Goal: Information Seeking & Learning: Find specific fact

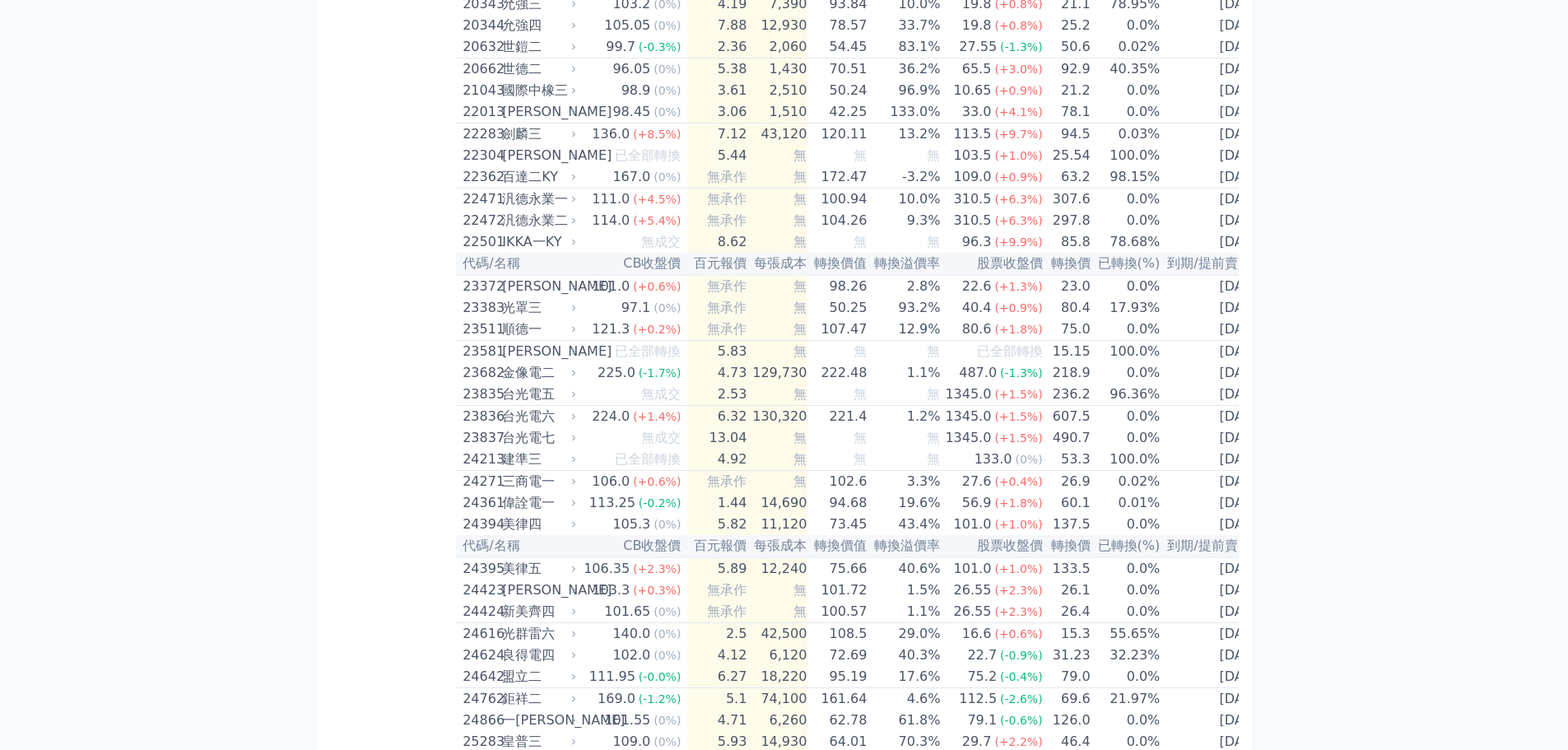
scroll to position [6598, 0]
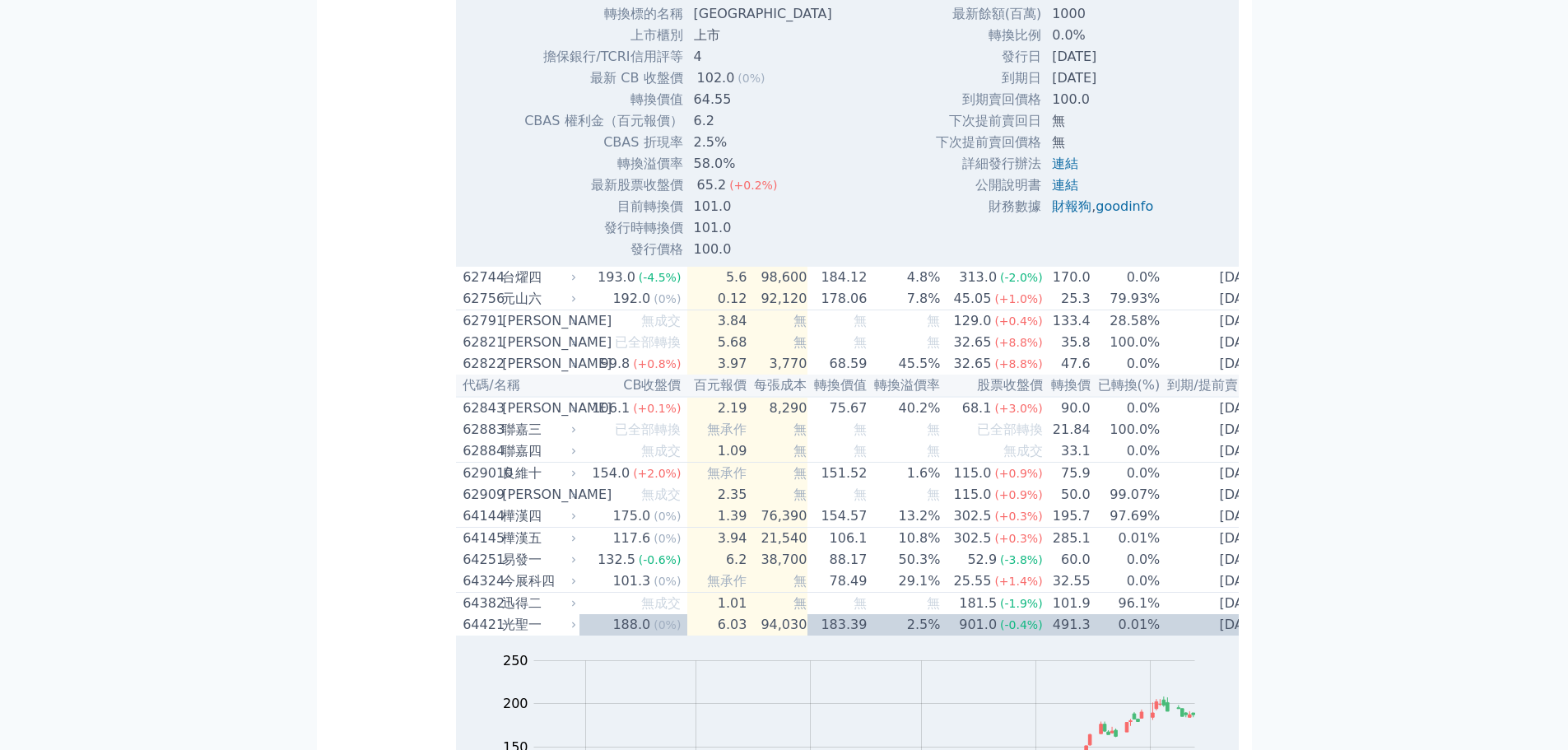
scroll to position [6763, 0]
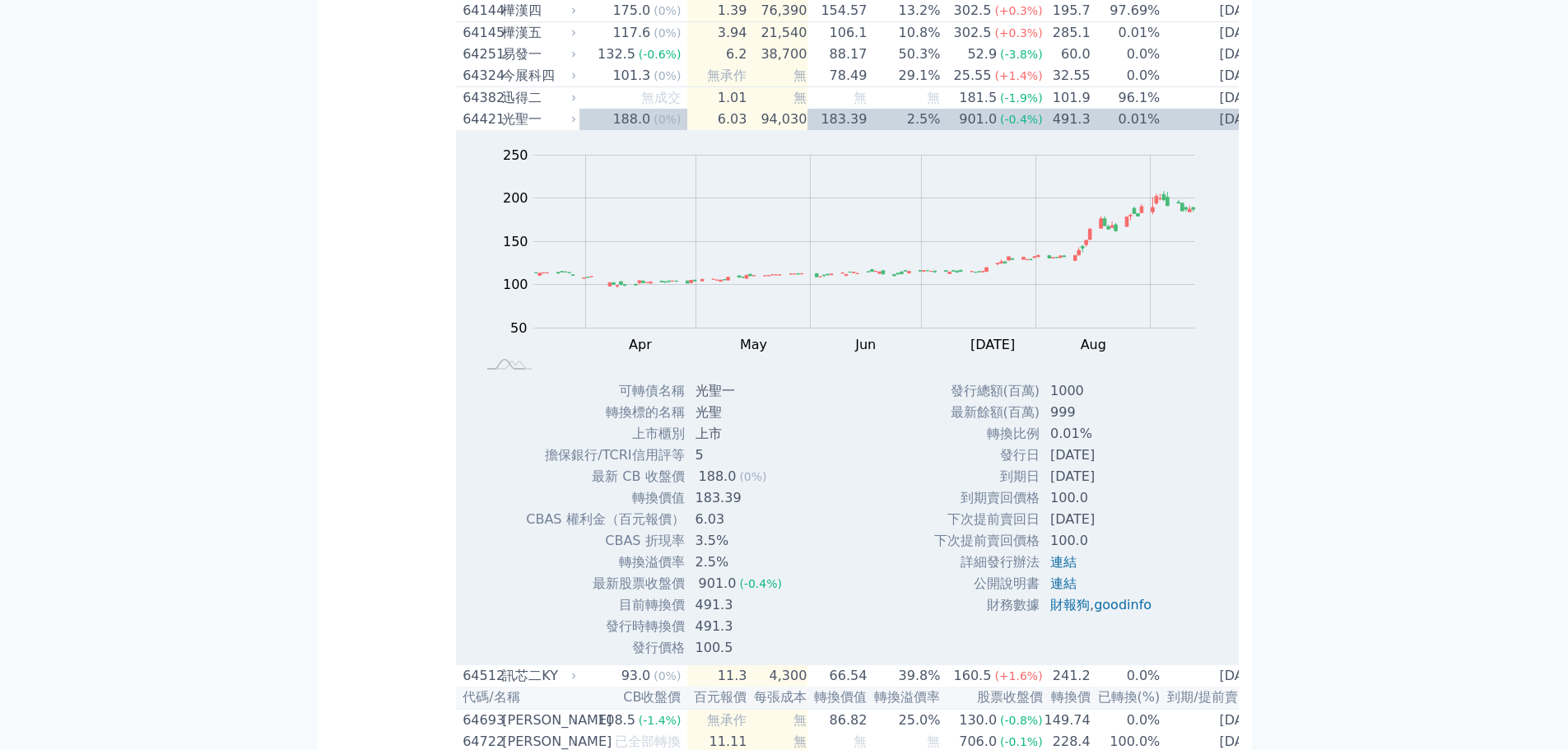
scroll to position [1763, 0]
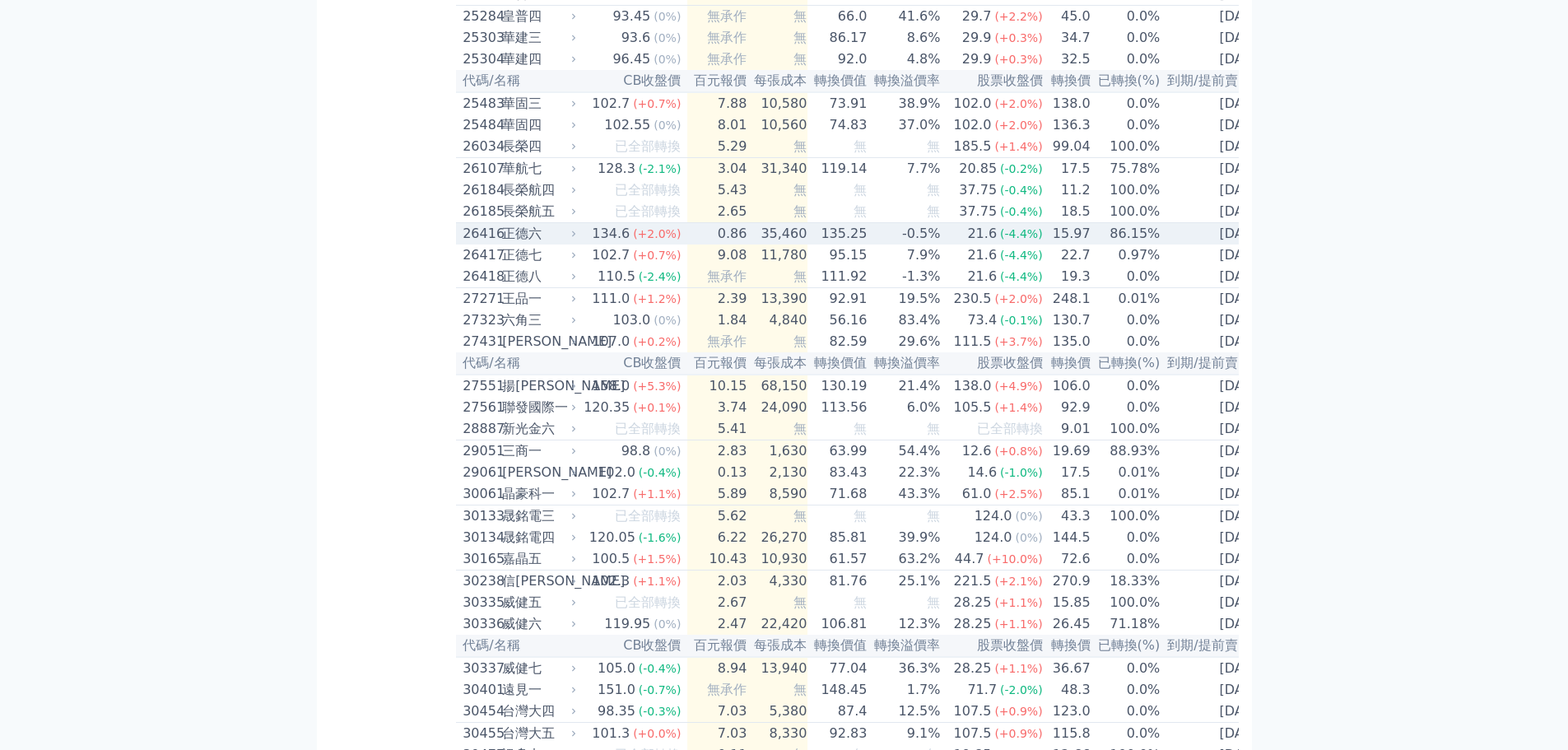
click at [747, 245] on td "35,460" at bounding box center [777, 234] width 60 height 23
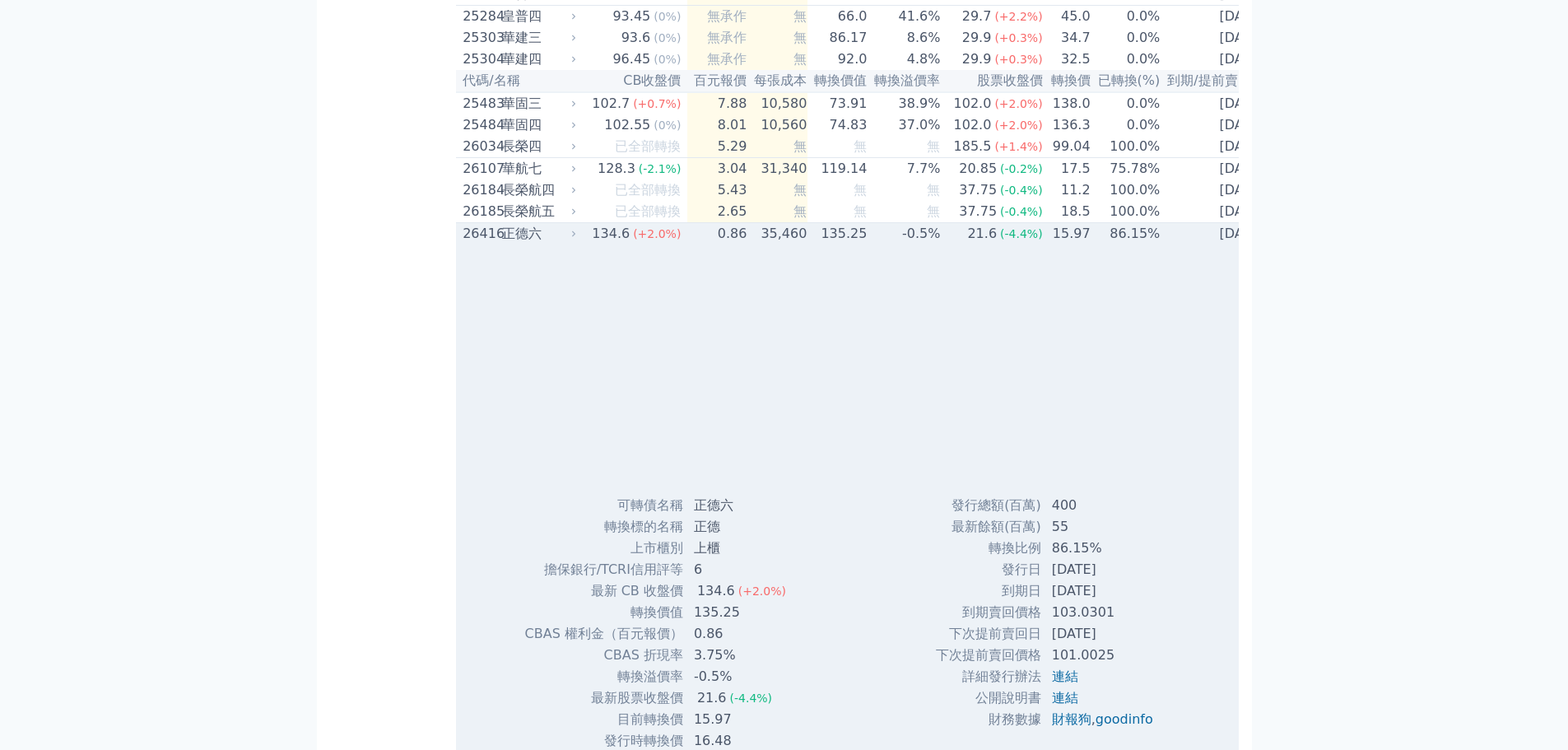
click at [747, 245] on td "35,460" at bounding box center [777, 234] width 60 height 23
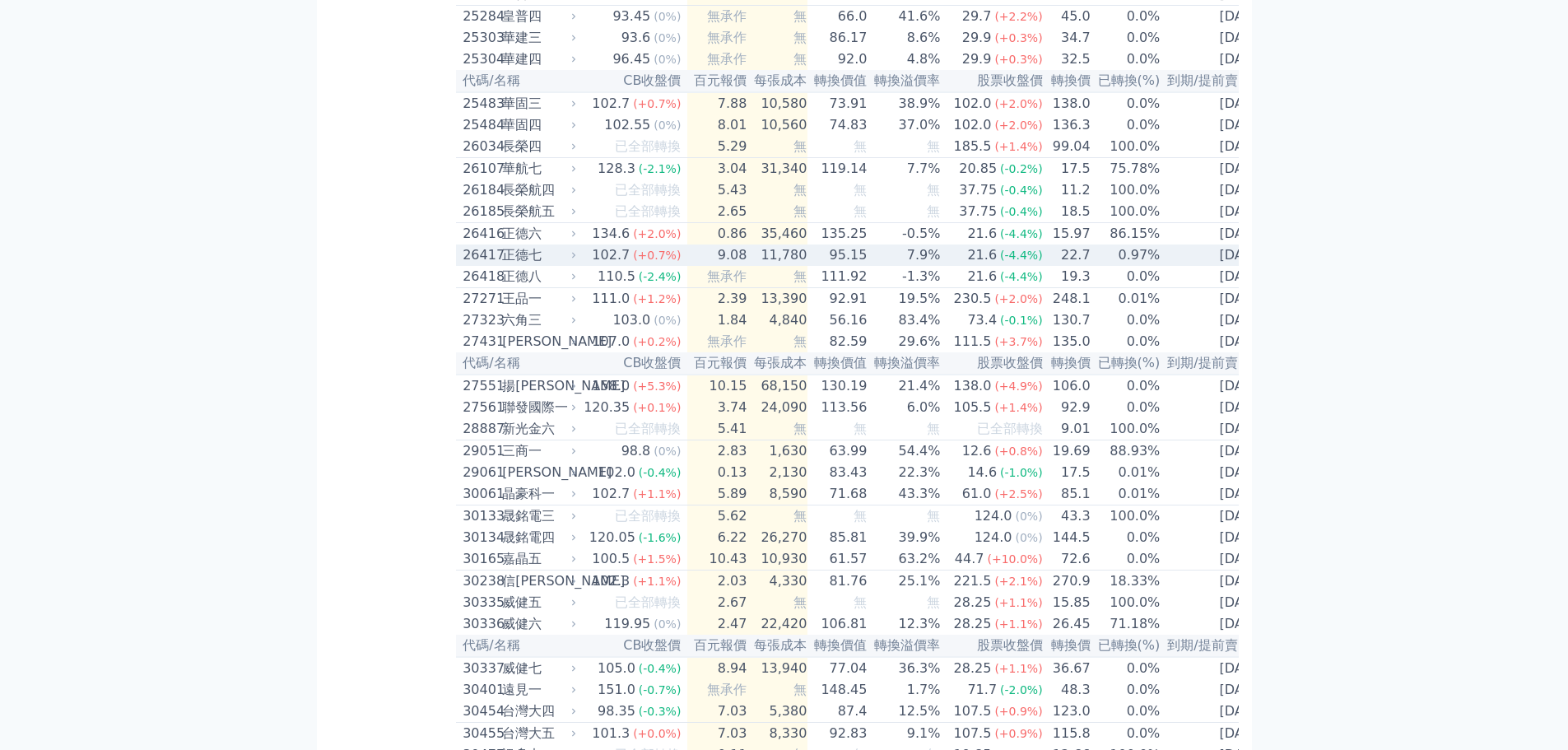
click at [738, 266] on td "9.08" at bounding box center [717, 255] width 60 height 22
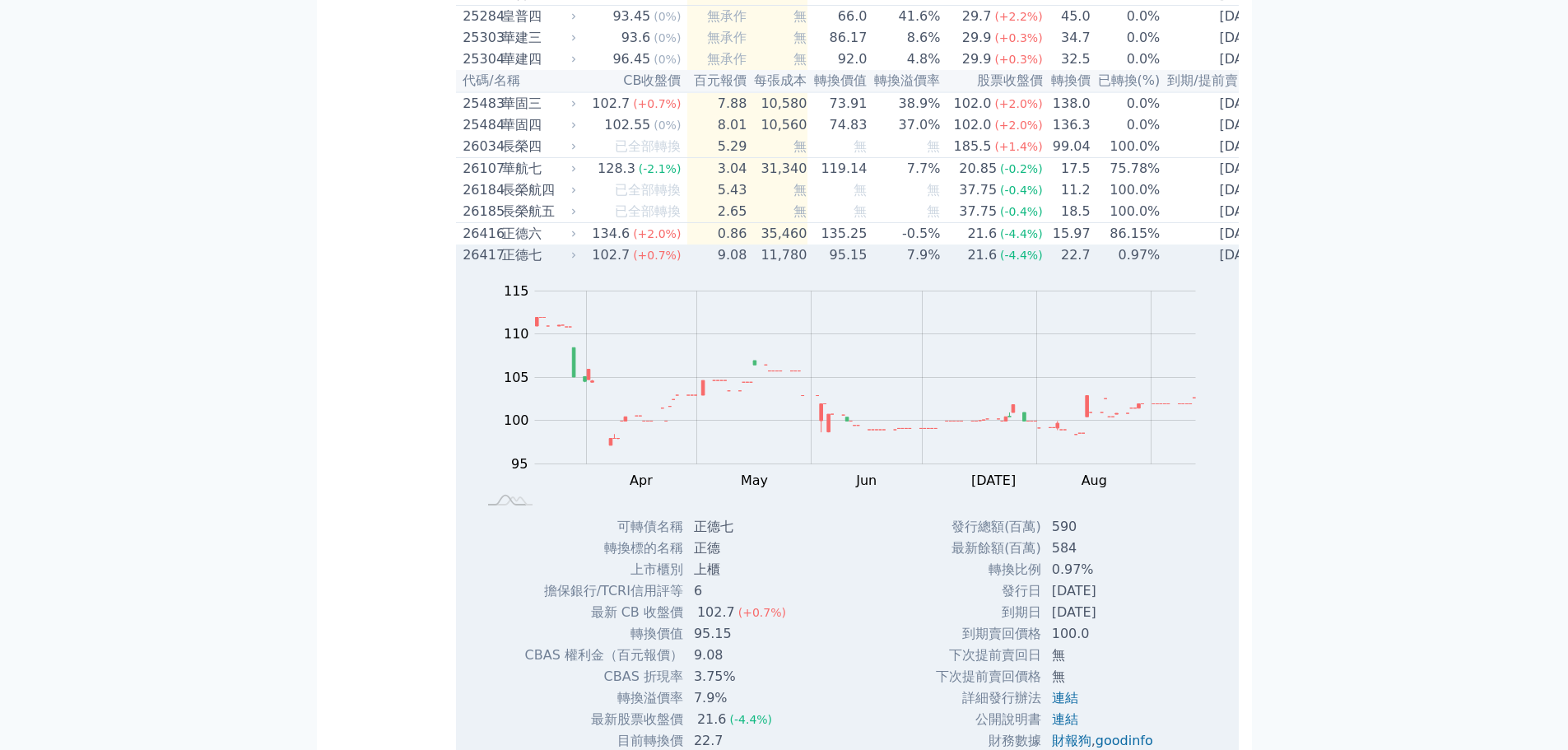
click at [738, 266] on td "9.08" at bounding box center [717, 255] width 60 height 22
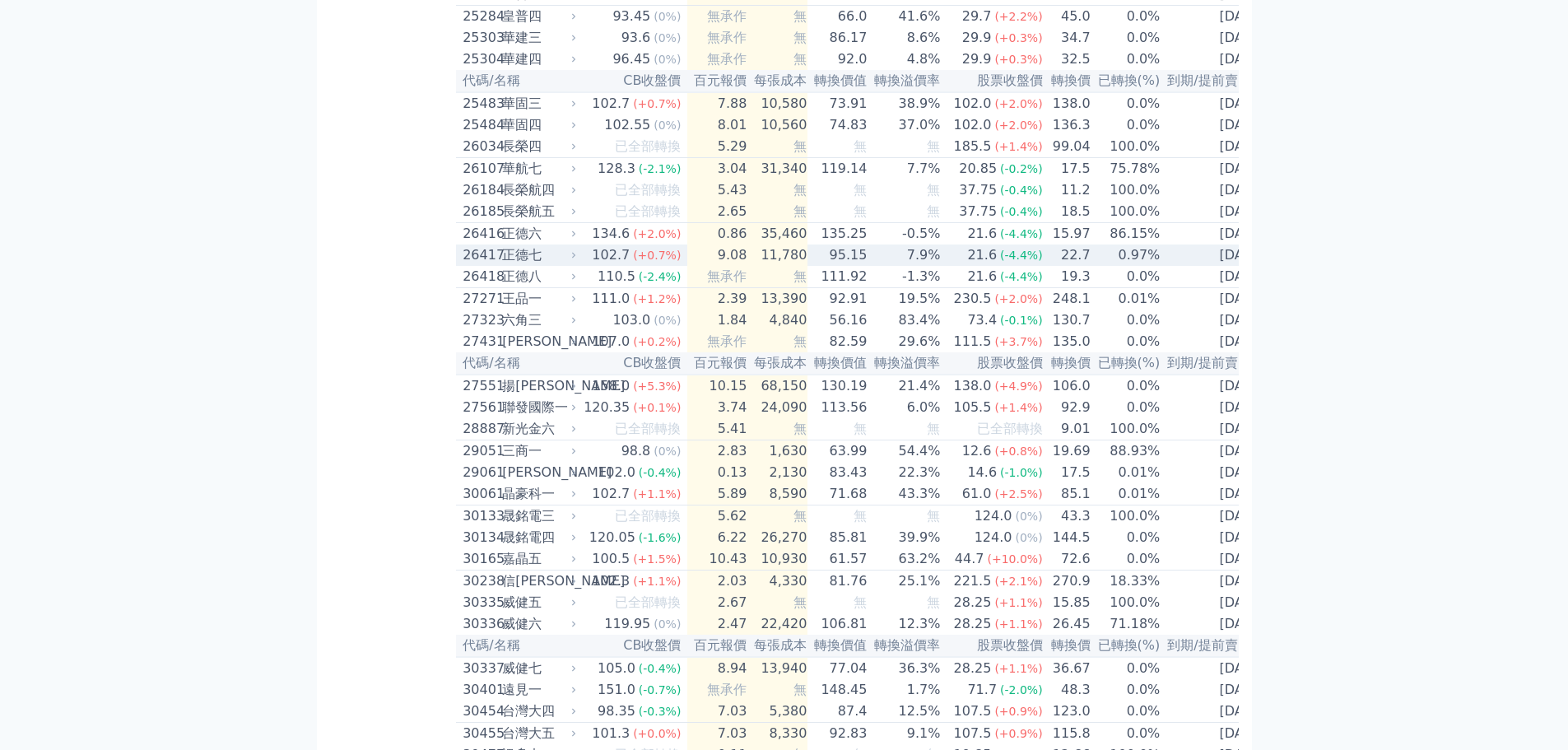
click at [738, 266] on td "9.08" at bounding box center [717, 255] width 60 height 22
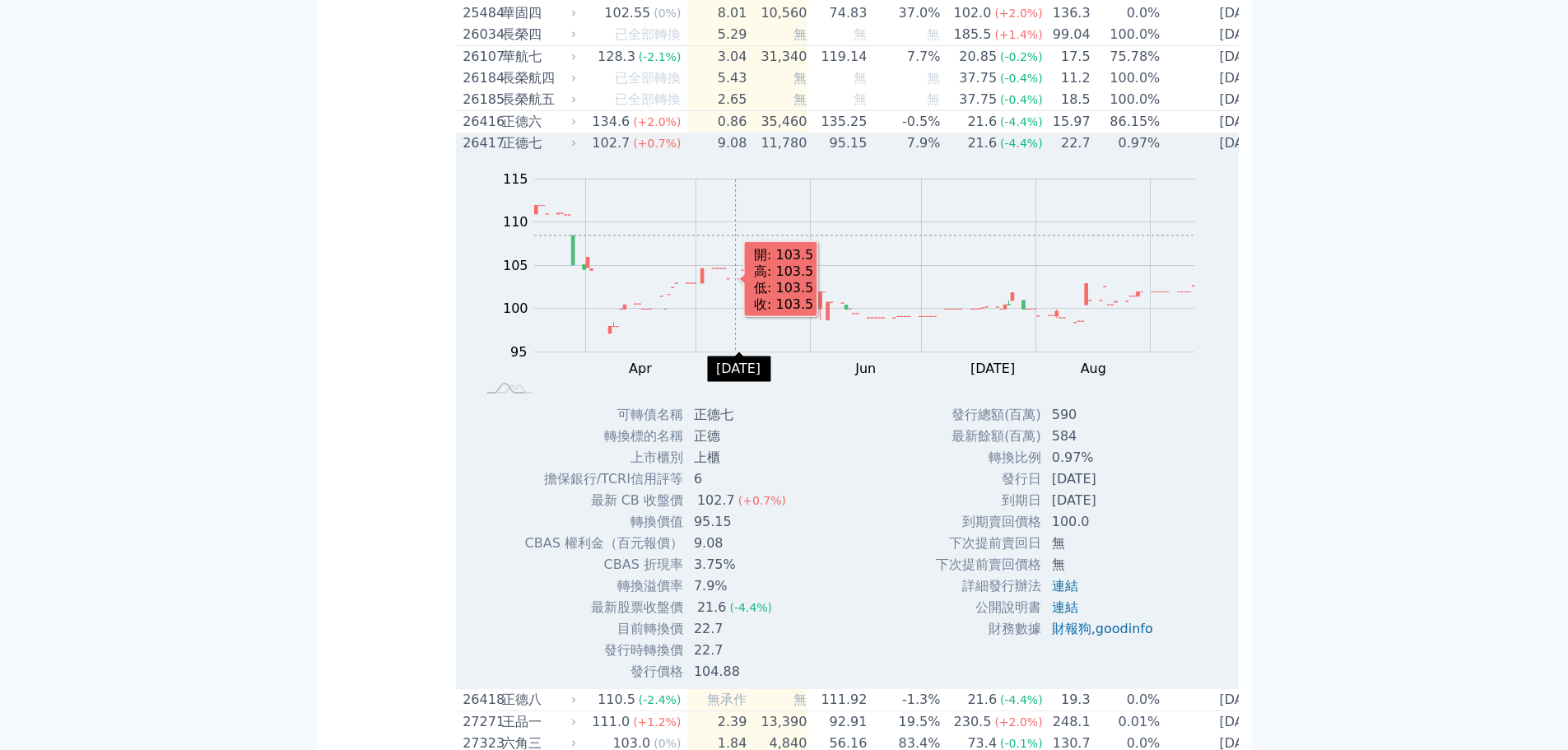
scroll to position [1845, 0]
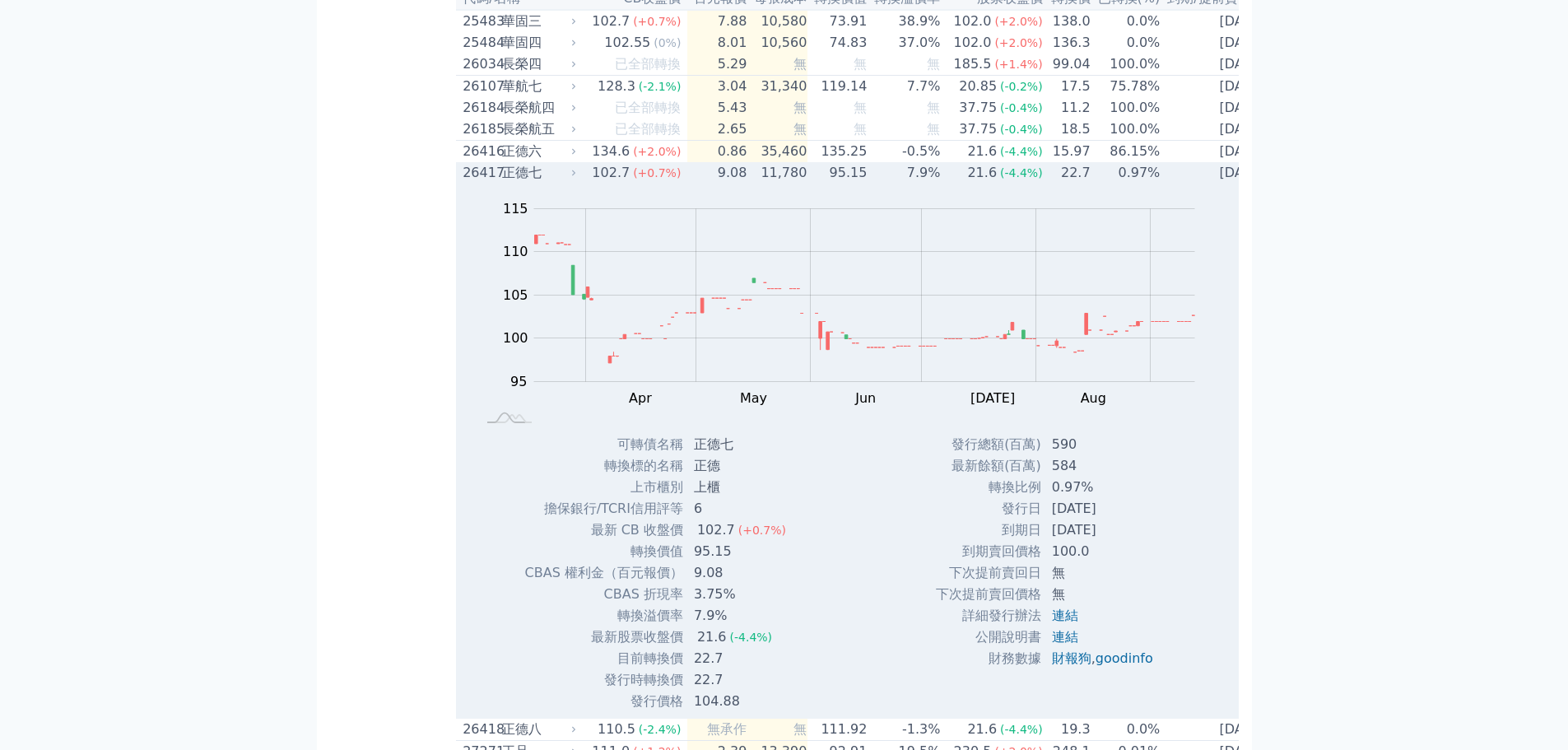
click at [561, 183] on div "正德七" at bounding box center [537, 173] width 71 height 20
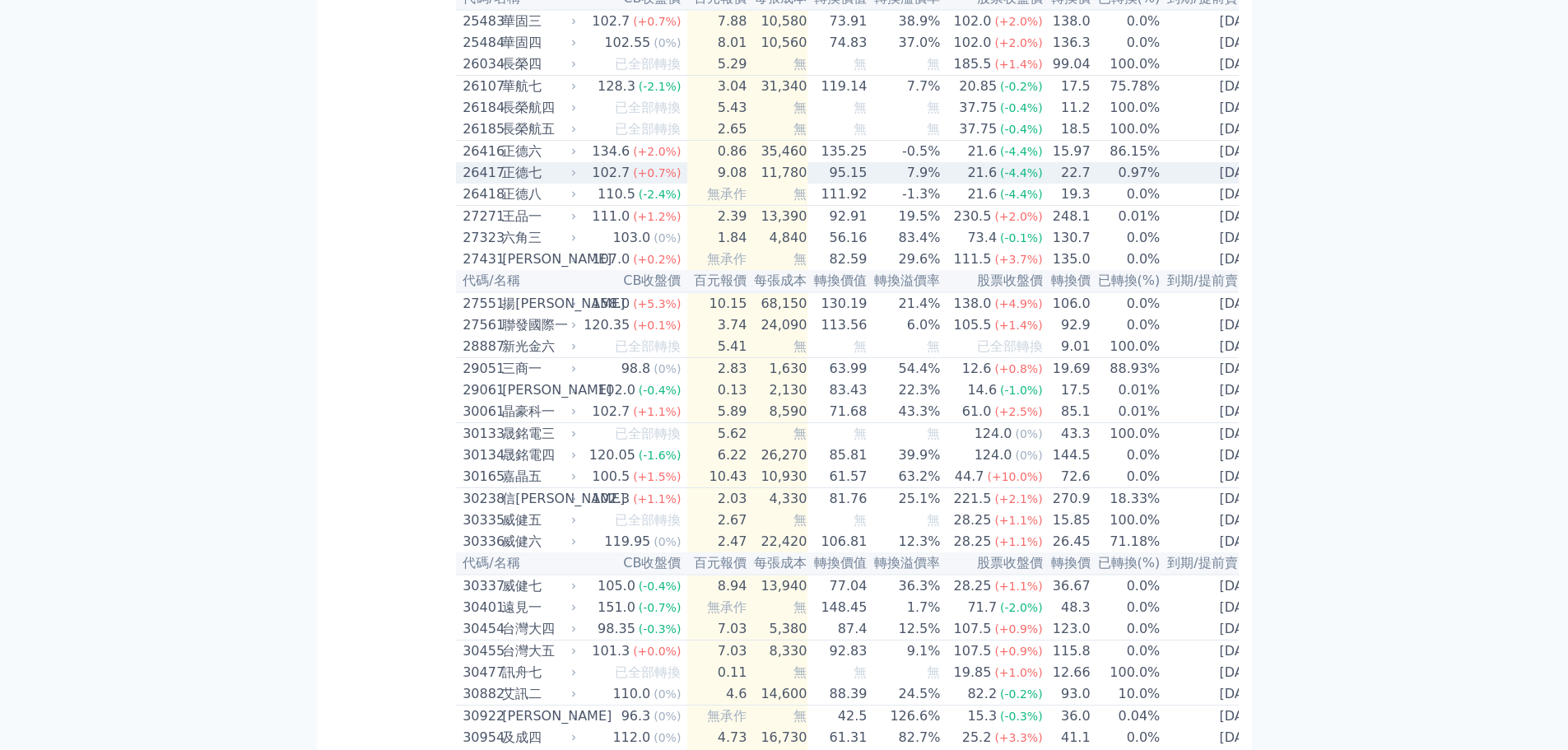
click at [563, 183] on div "正德七" at bounding box center [537, 173] width 71 height 20
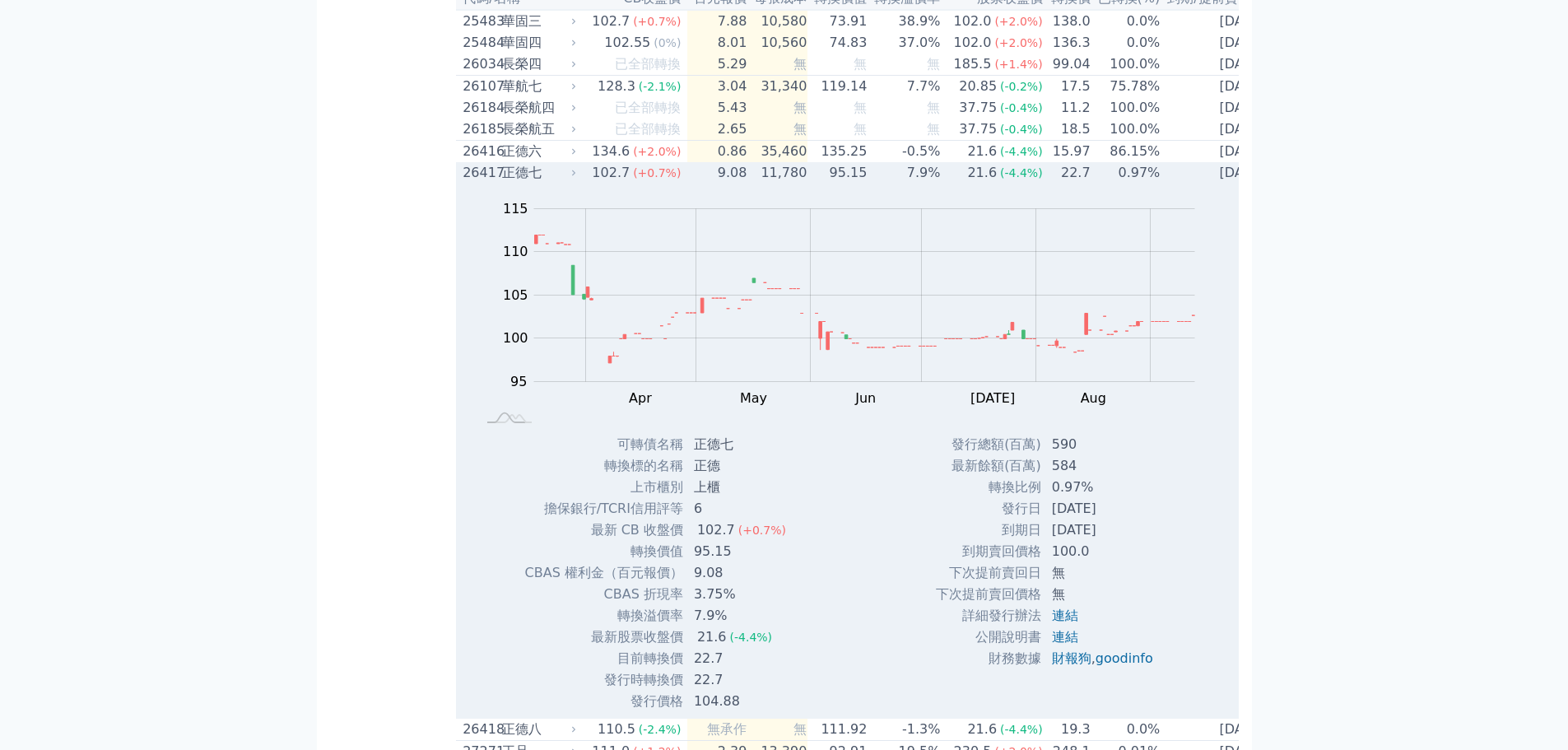
click at [563, 183] on div "正德七" at bounding box center [537, 173] width 71 height 20
